Goal: Browse casually

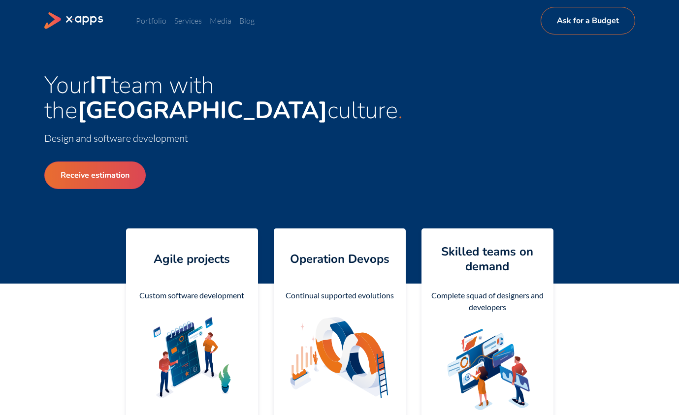
click at [433, 101] on div "Your IT team with the Silicon Valley culture Design and software development Re…" at bounding box center [339, 162] width 591 height 179
